Goal: Information Seeking & Learning: Learn about a topic

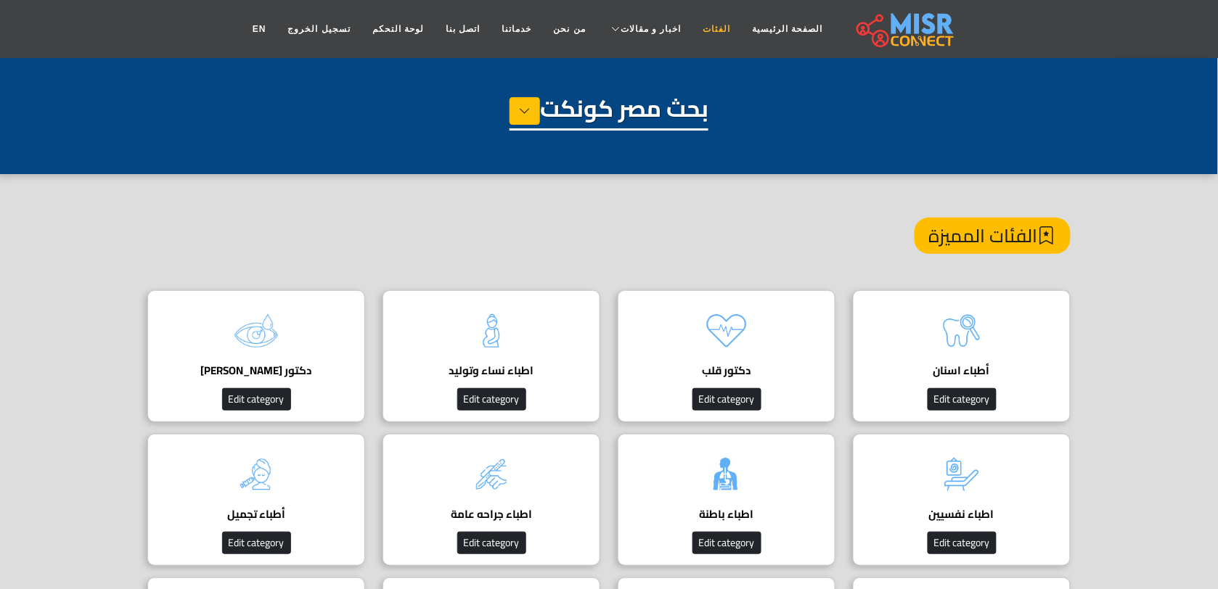
click at [698, 23] on link "الفئات" at bounding box center [716, 29] width 49 height 28
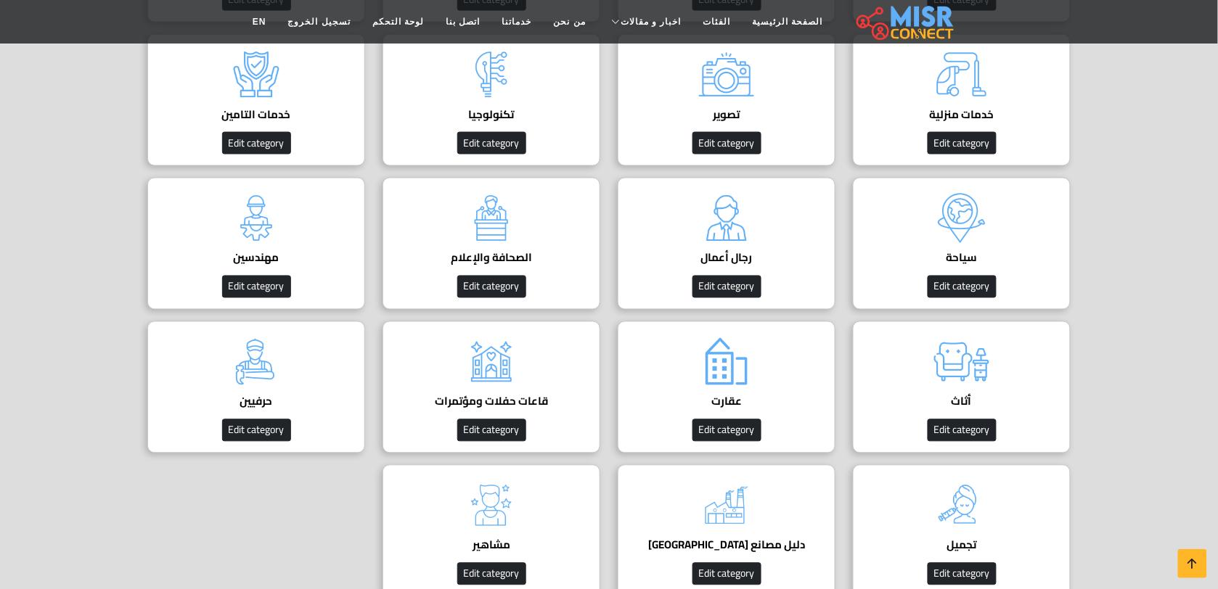
scroll to position [728, 0]
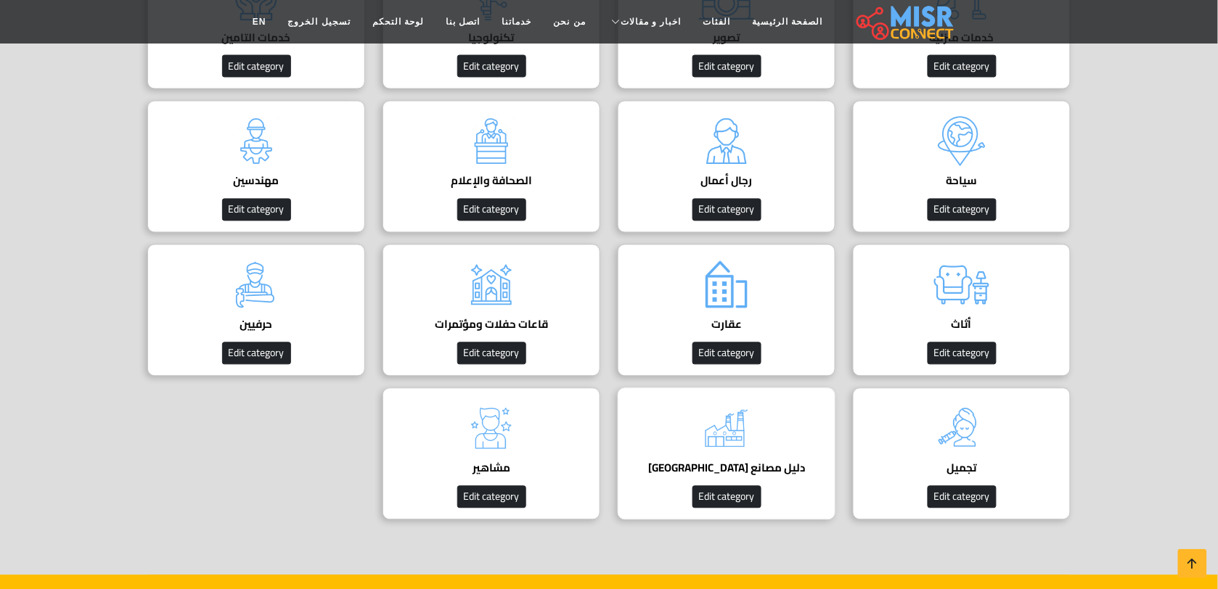
click at [710, 436] on img at bounding box center [727, 429] width 58 height 58
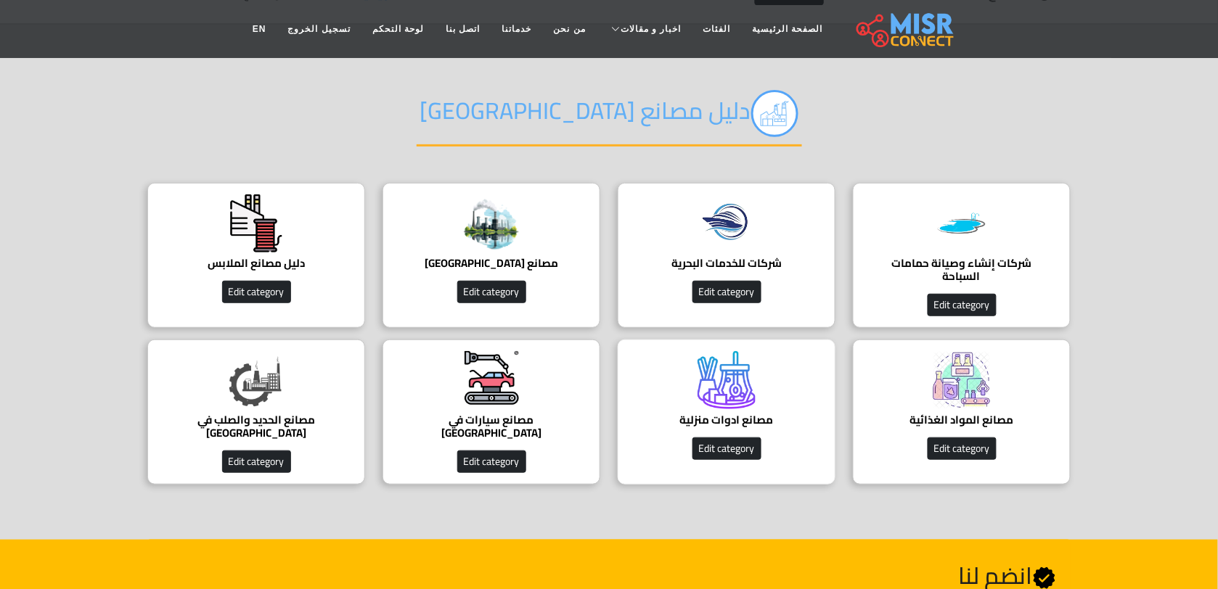
scroll to position [24, 0]
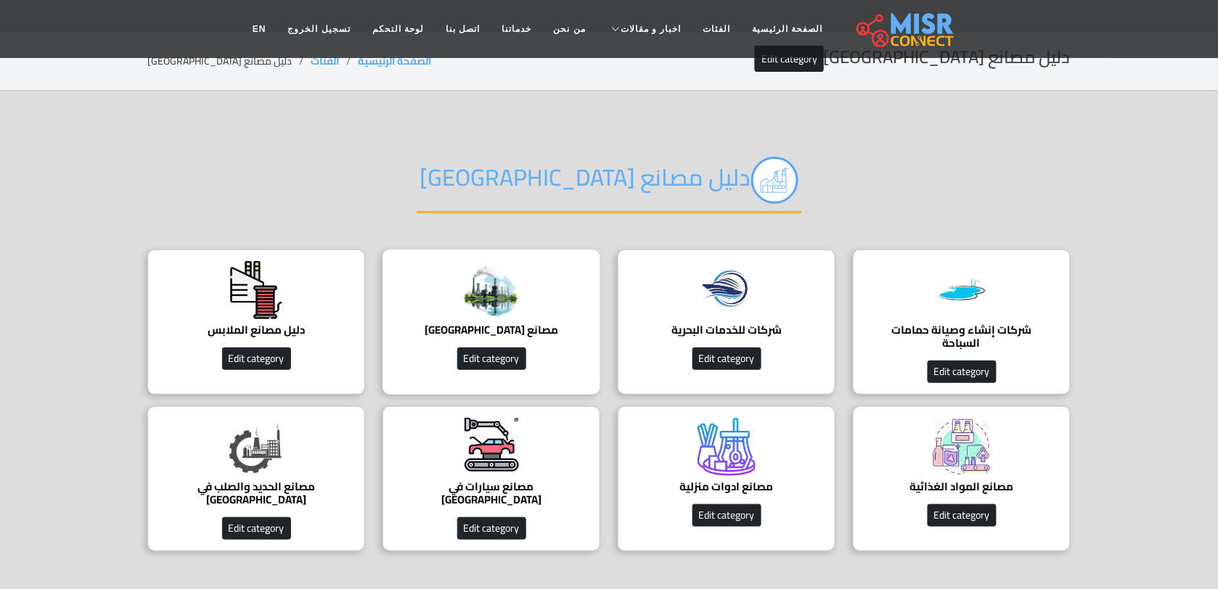
click at [518, 314] on img at bounding box center [491, 290] width 58 height 58
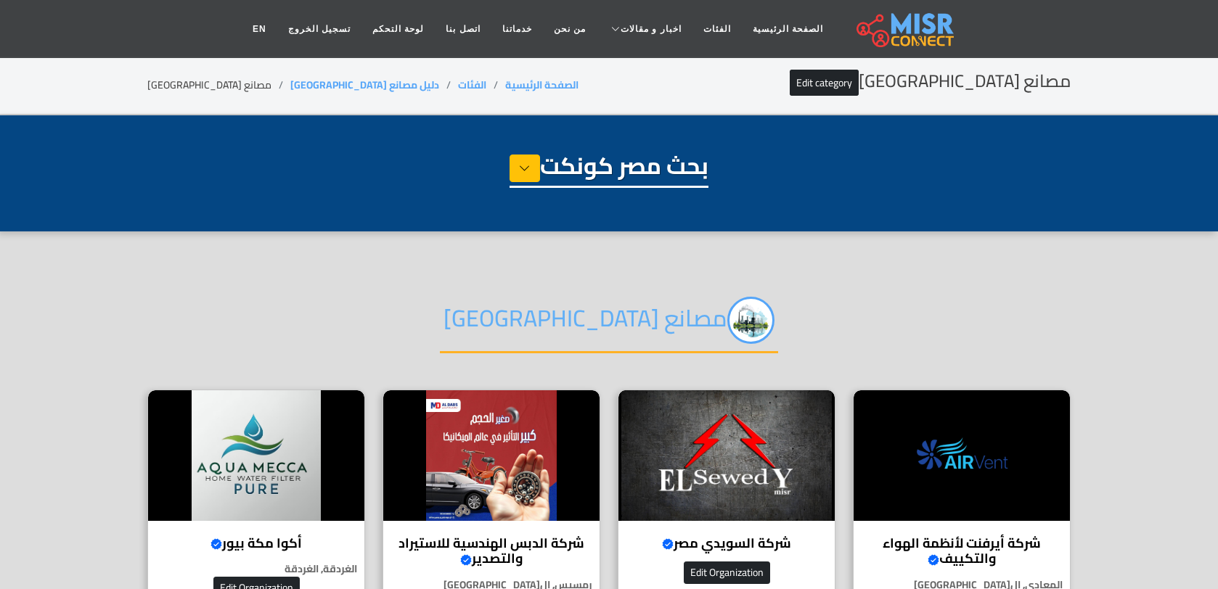
select select "**********"
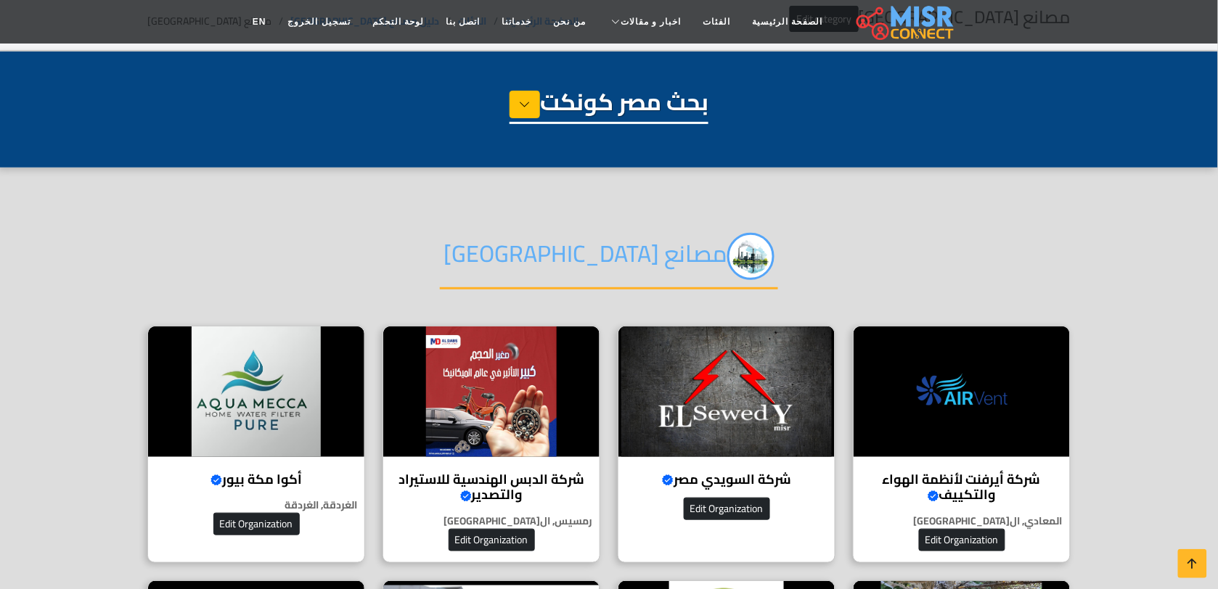
scroll to position [133, 0]
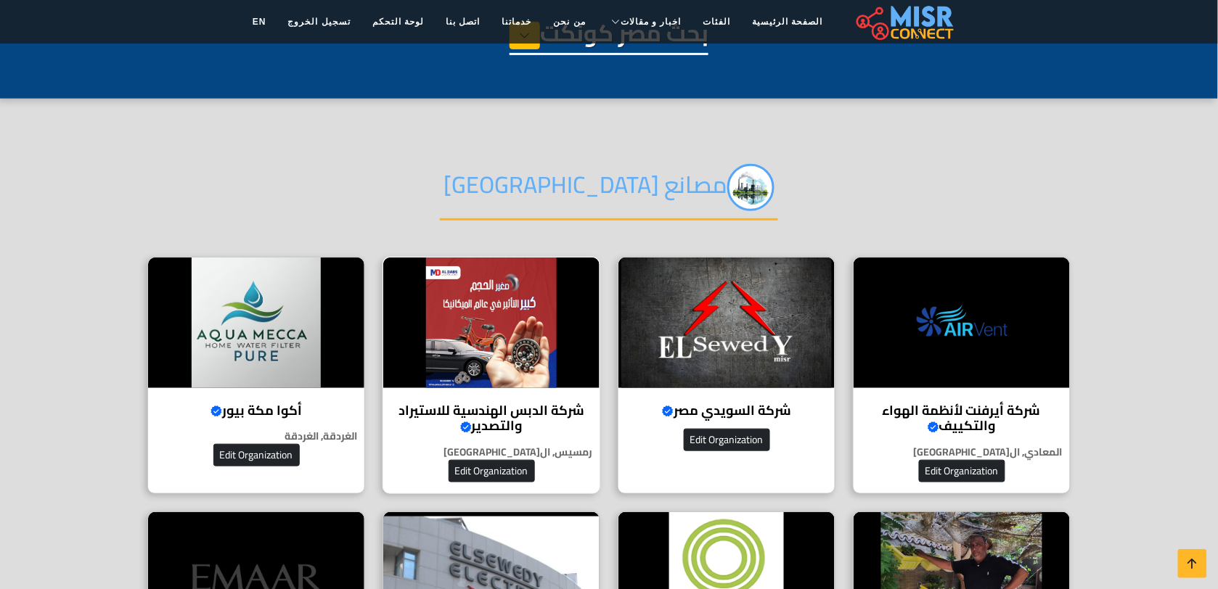
click at [568, 325] on img at bounding box center [491, 323] width 216 height 131
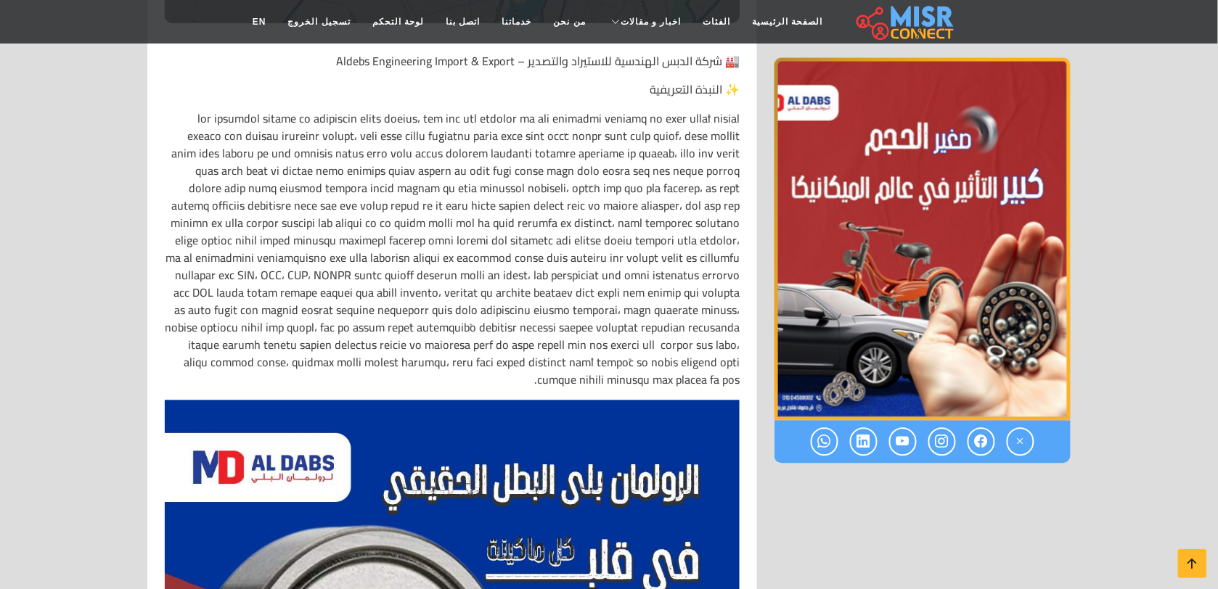
click at [789, 342] on img "1 / 1" at bounding box center [922, 239] width 296 height 363
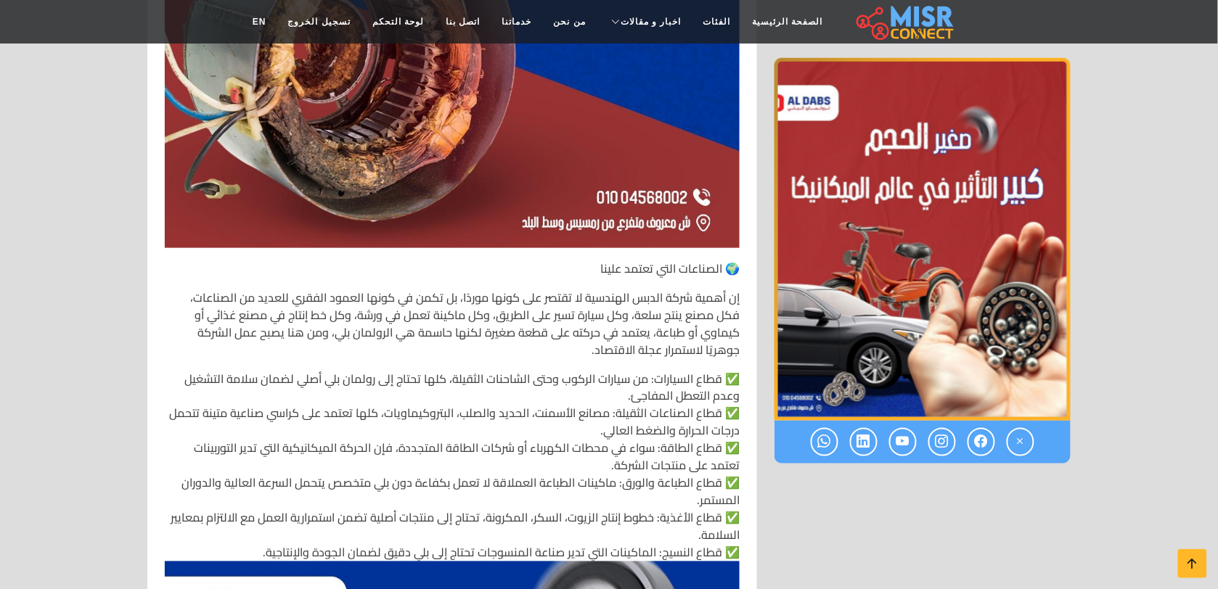
click at [789, 342] on img "1 / 1" at bounding box center [922, 239] width 296 height 363
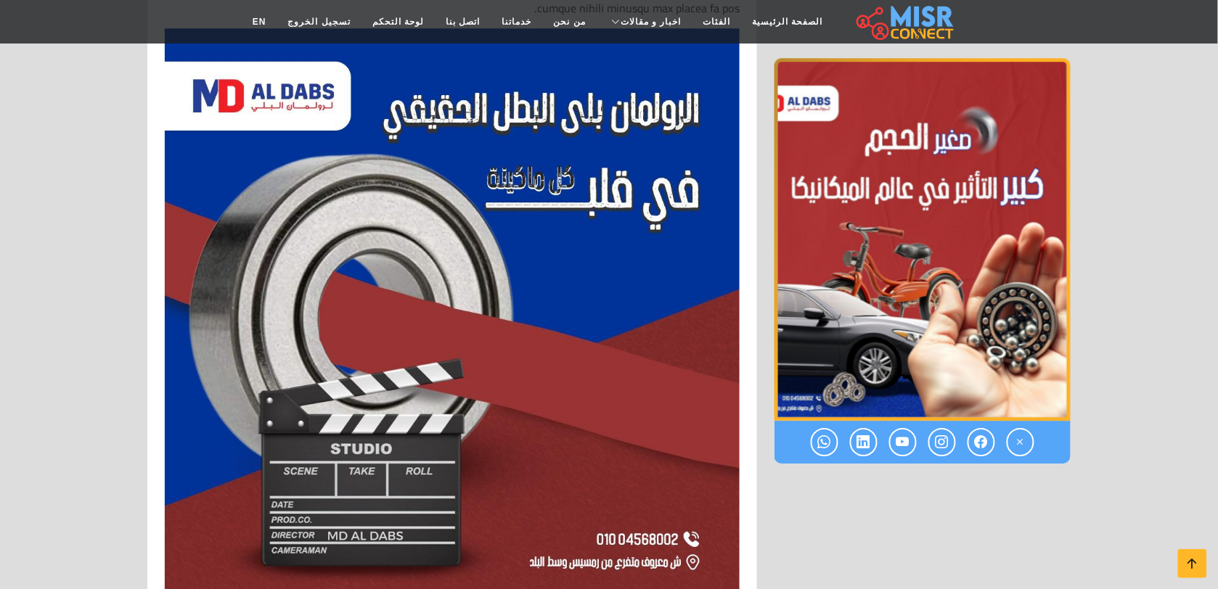
click at [789, 342] on img "1 / 1" at bounding box center [922, 239] width 296 height 363
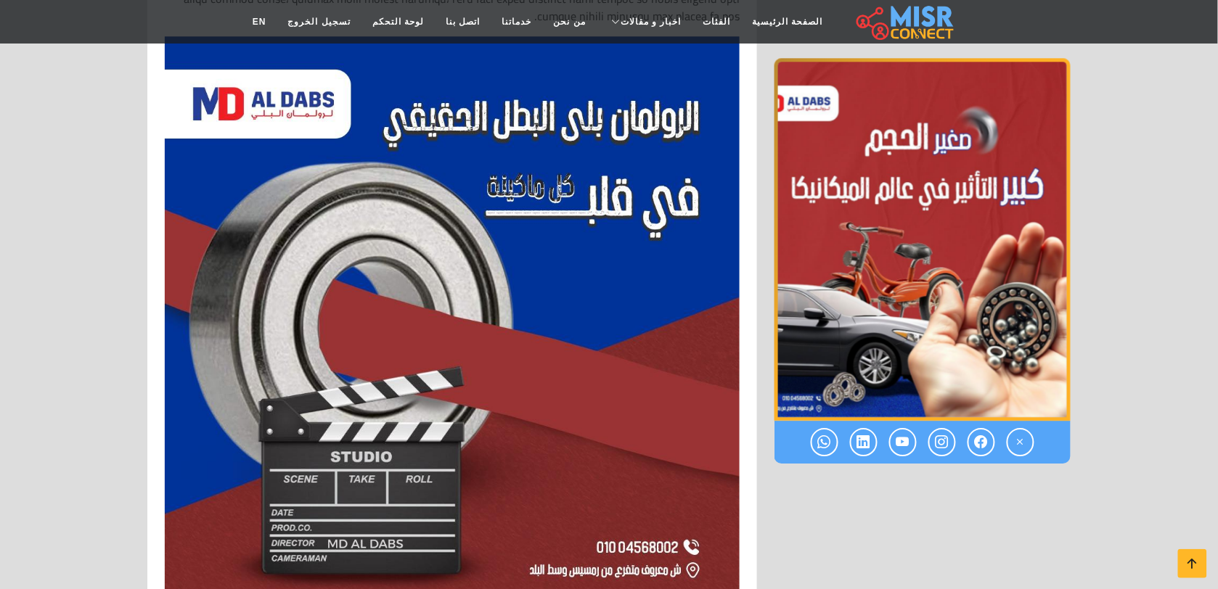
click at [789, 342] on img "1 / 1" at bounding box center [922, 239] width 296 height 363
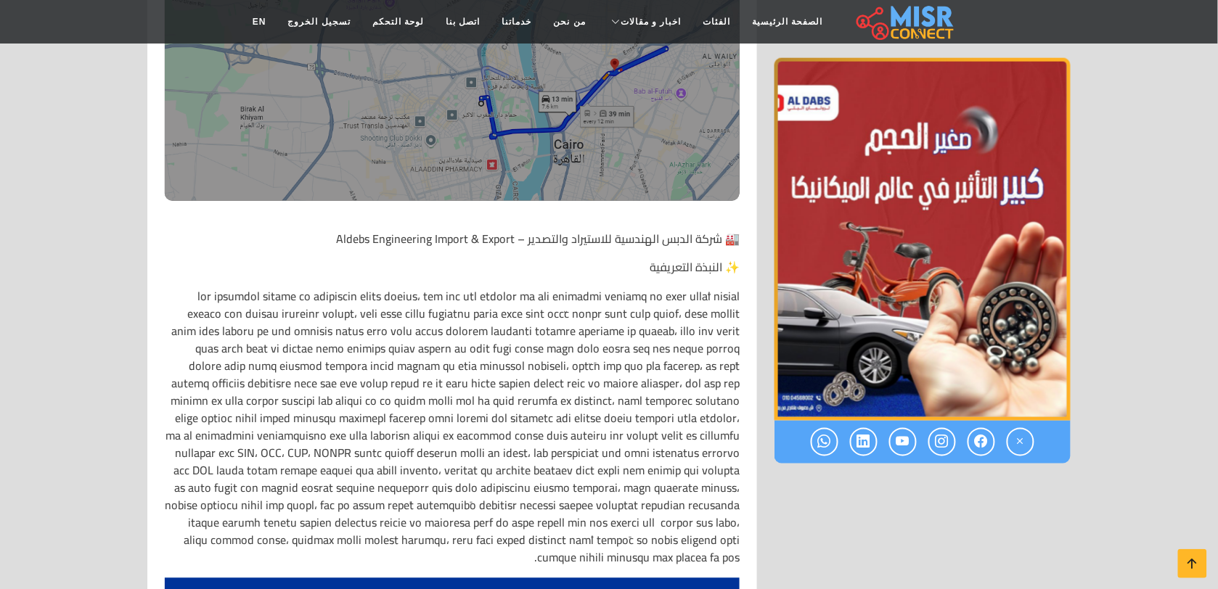
scroll to position [541, 0]
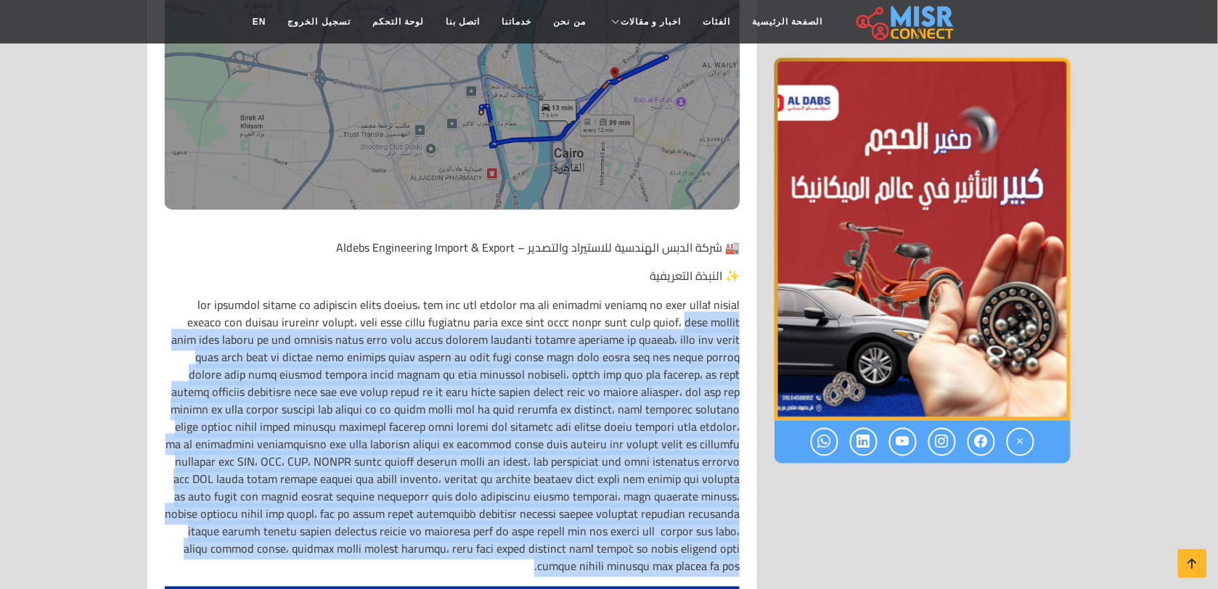
drag, startPoint x: 306, startPoint y: 530, endPoint x: 739, endPoint y: 299, distance: 490.3
click at [739, 299] on p at bounding box center [452, 436] width 575 height 279
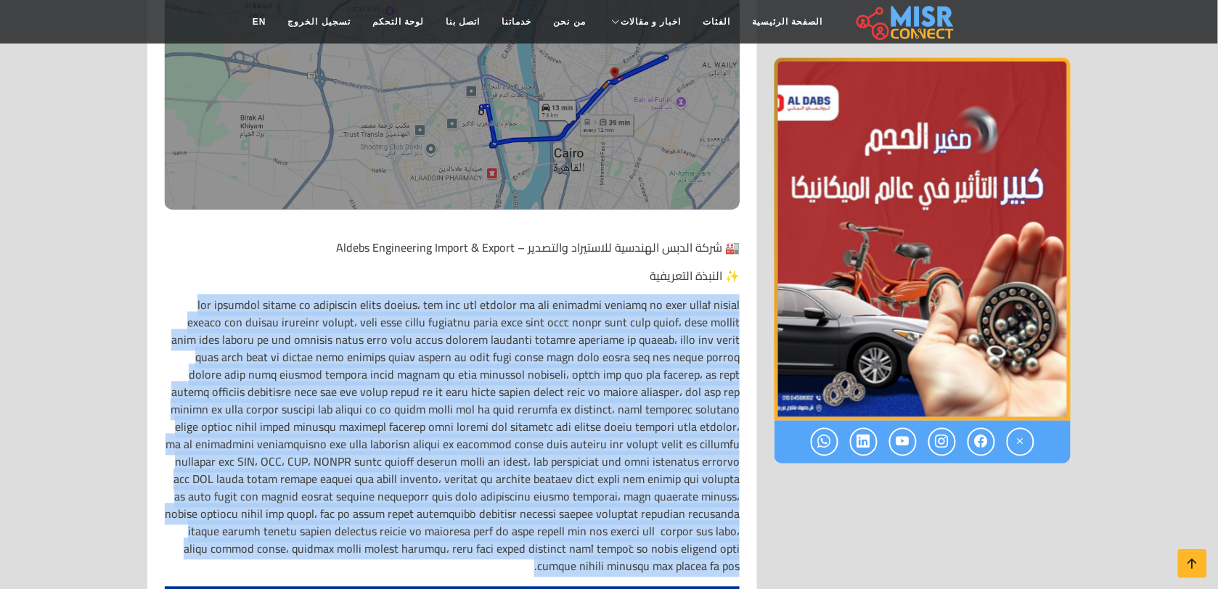
click at [737, 297] on p at bounding box center [452, 436] width 575 height 279
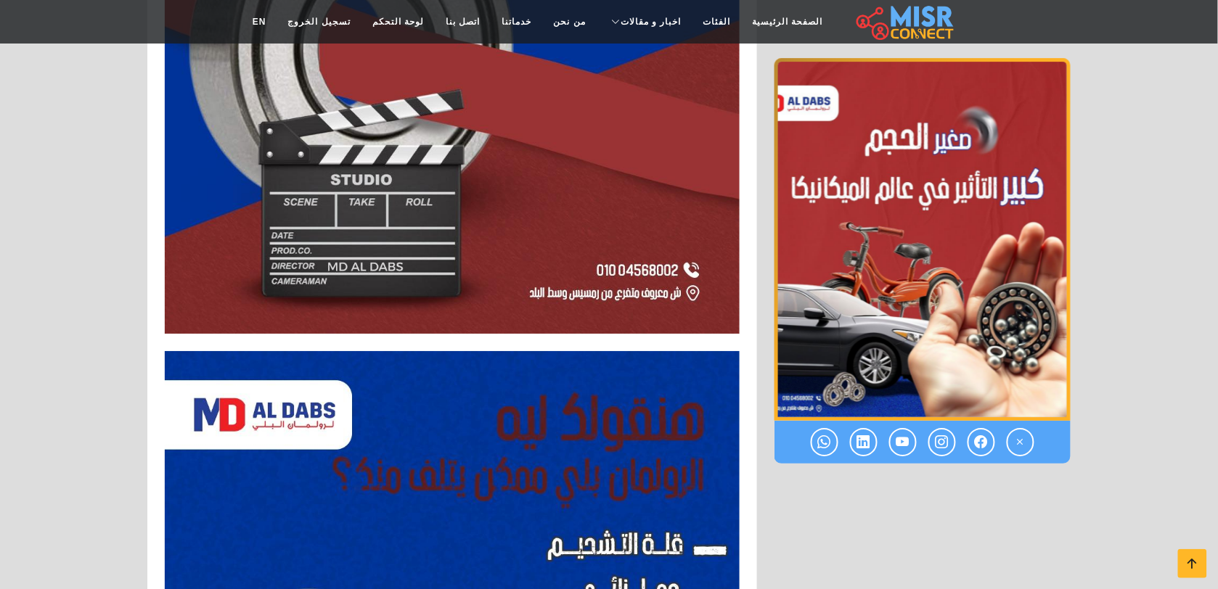
scroll to position [1372, 0]
